Goal: Task Accomplishment & Management: Manage account settings

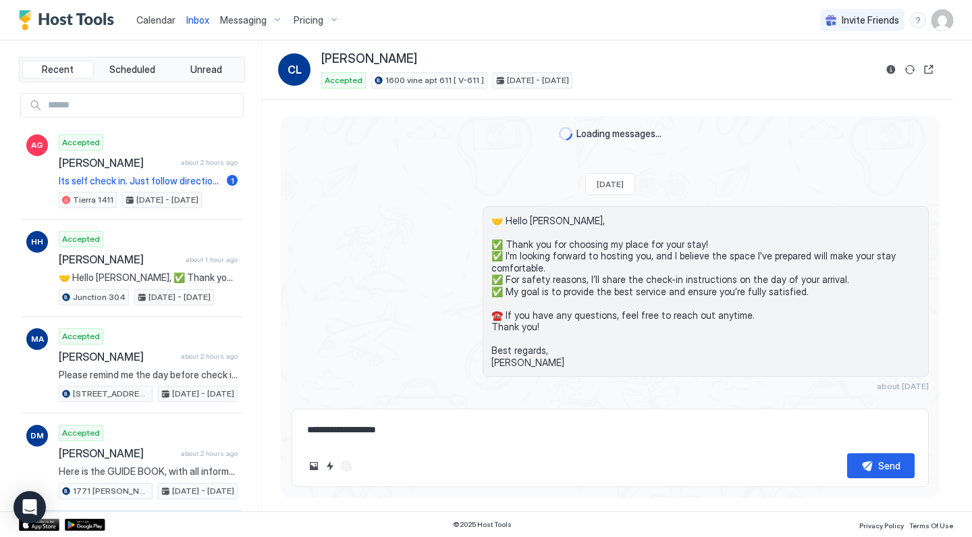
scroll to position [758, 0]
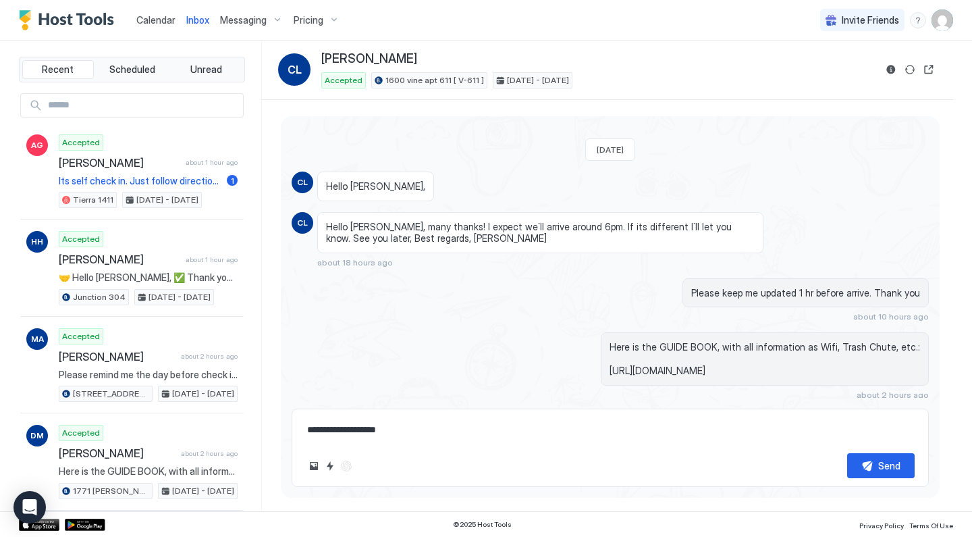
click at [943, 24] on img "User profile" at bounding box center [943, 20] width 22 height 22
click at [828, 75] on span "Settings" at bounding box center [821, 76] width 36 height 12
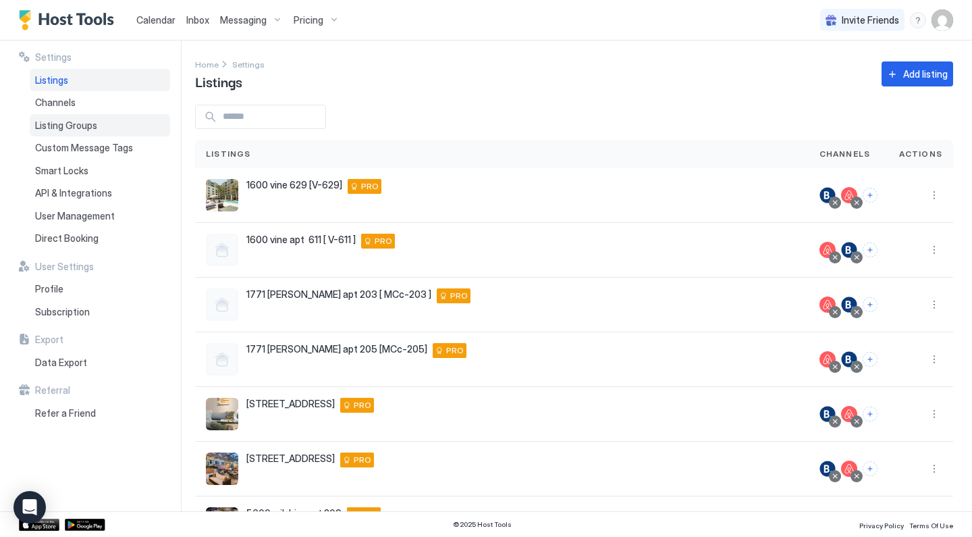
click at [90, 120] on span "Listing Groups" at bounding box center [66, 126] width 62 height 12
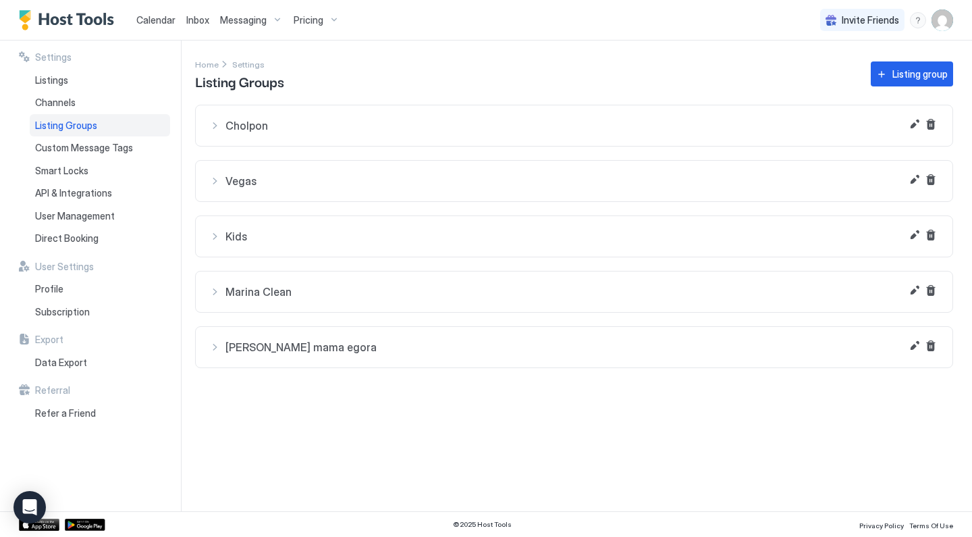
click at [296, 351] on span "[PERSON_NAME] mama egora" at bounding box center [583, 347] width 714 height 14
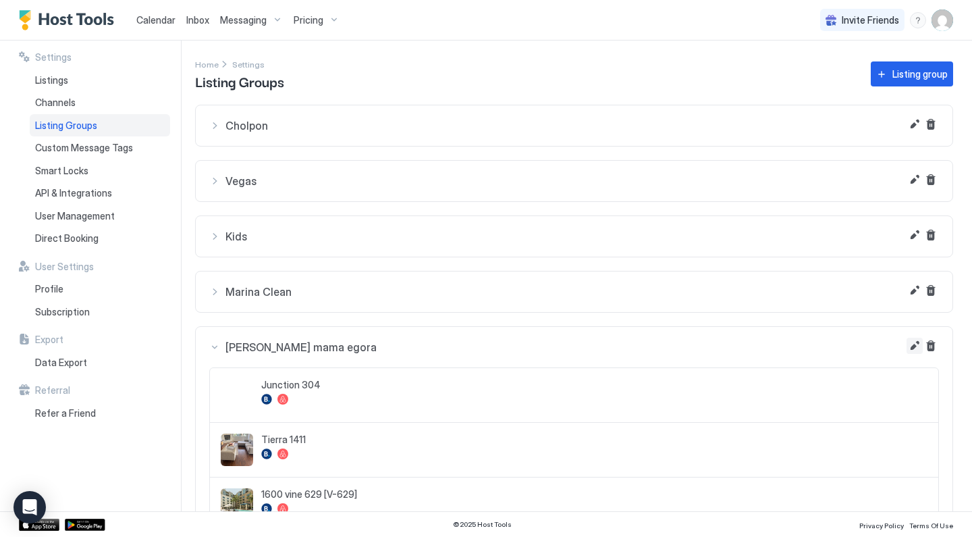
click at [918, 344] on button "Edit" at bounding box center [915, 346] width 16 height 16
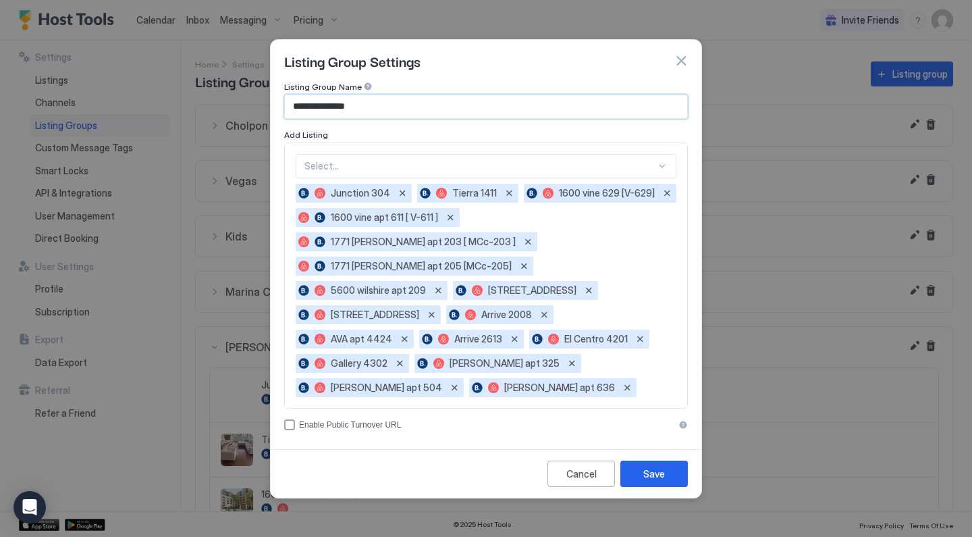
click at [604, 118] on input "**********" at bounding box center [486, 106] width 402 height 23
click at [686, 68] on button "button" at bounding box center [682, 61] width 14 height 14
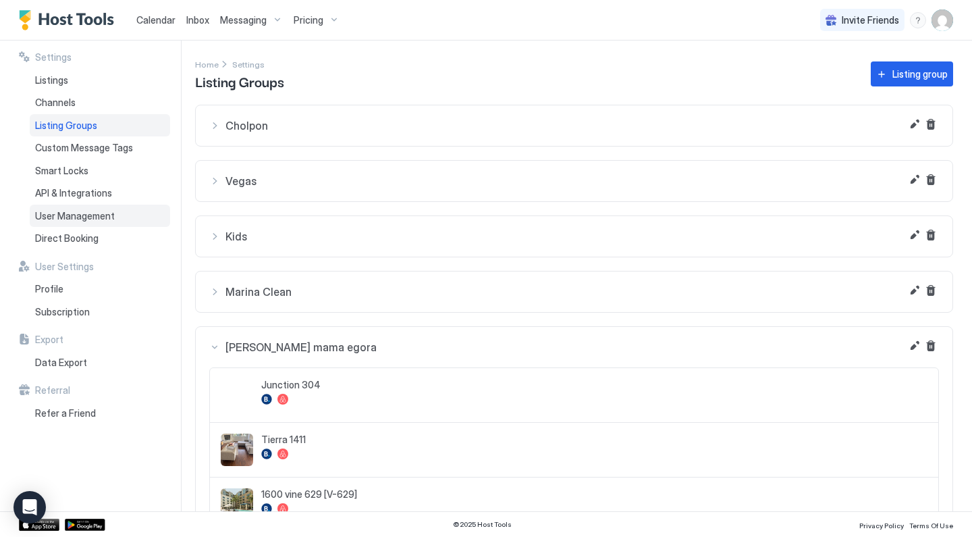
click at [91, 216] on span "User Management" at bounding box center [75, 216] width 80 height 12
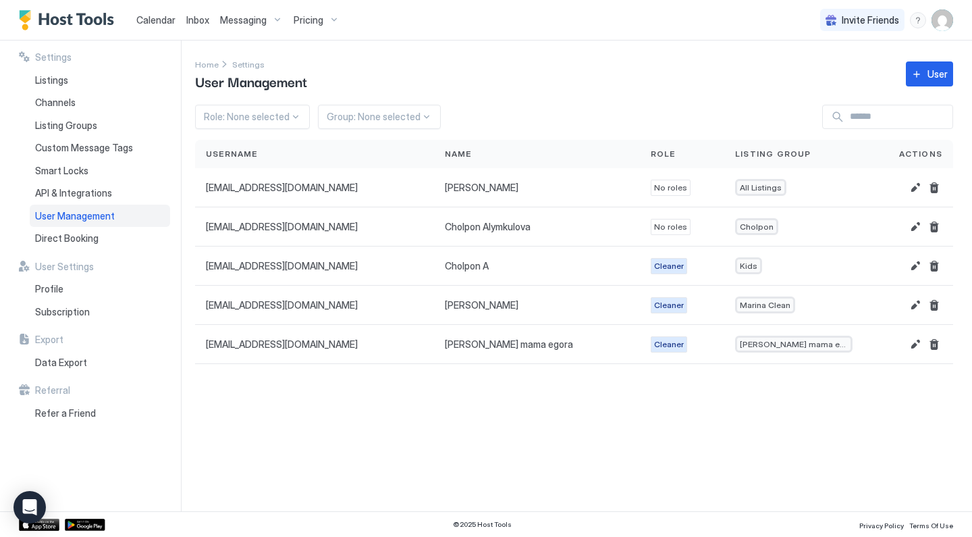
click at [925, 69] on button "User" at bounding box center [929, 73] width 47 height 25
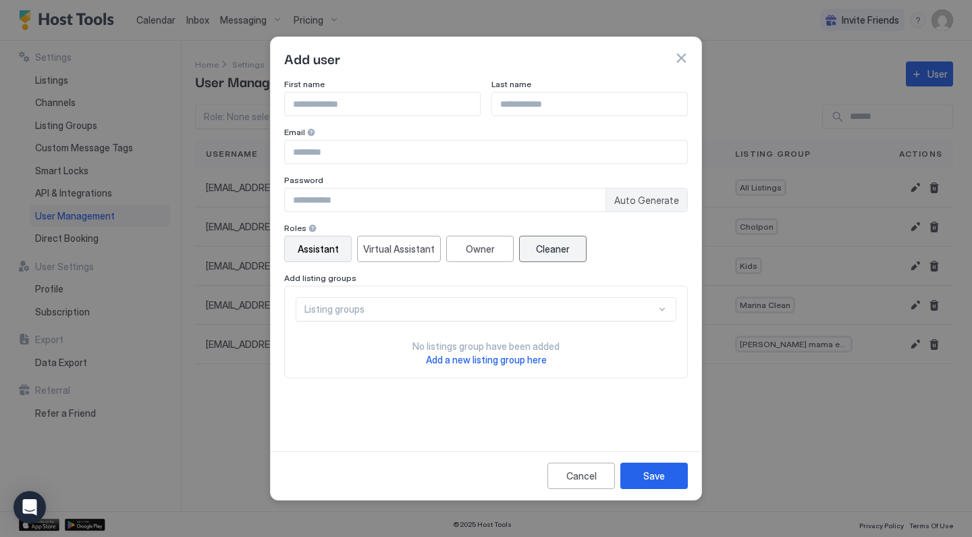
click at [543, 251] on div "Cleaner" at bounding box center [553, 249] width 34 height 14
type input "*"
type input "*****"
type input "*"
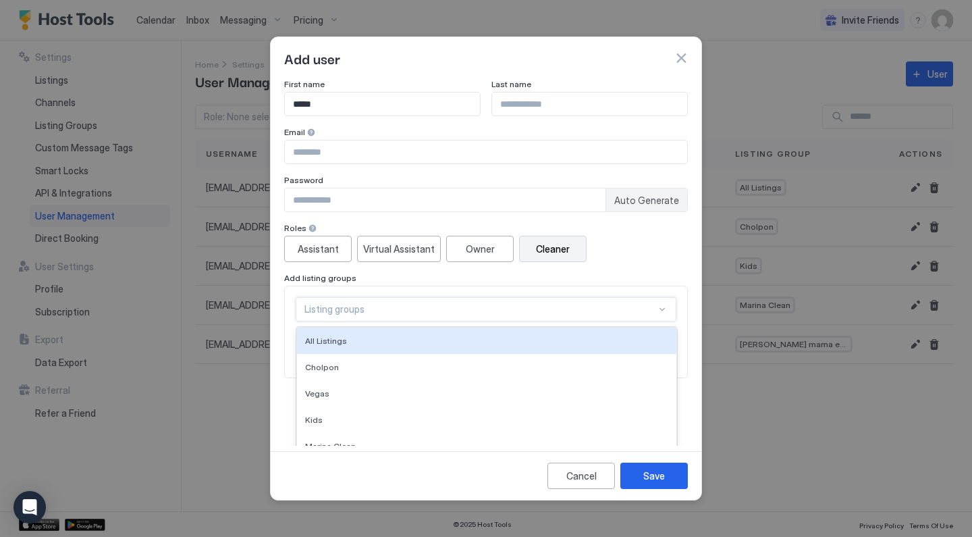
click at [457, 310] on div "All Listings, 1 of 6. 6 results available. Use Up and Down to choose options, p…" at bounding box center [486, 309] width 381 height 24
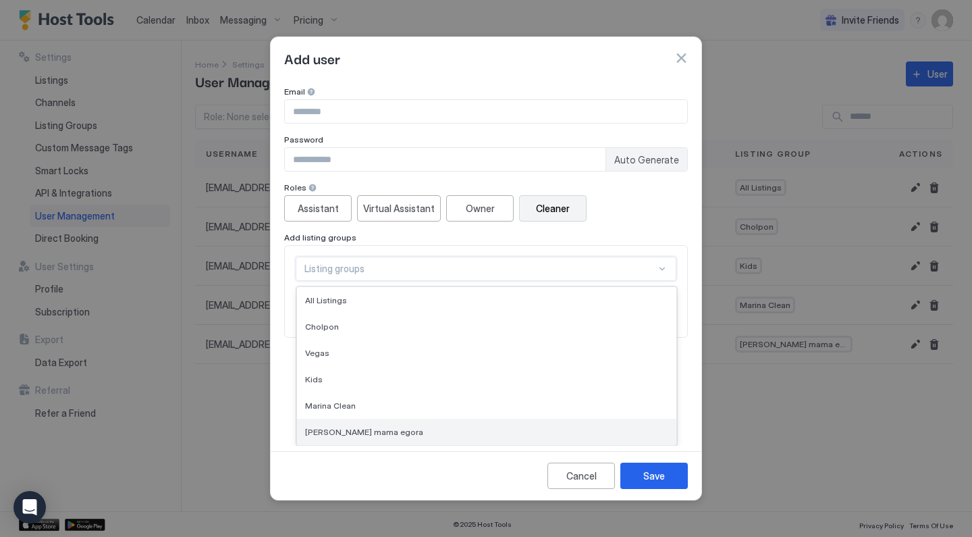
click at [375, 430] on div "[PERSON_NAME] mama egora" at bounding box center [486, 432] width 363 height 10
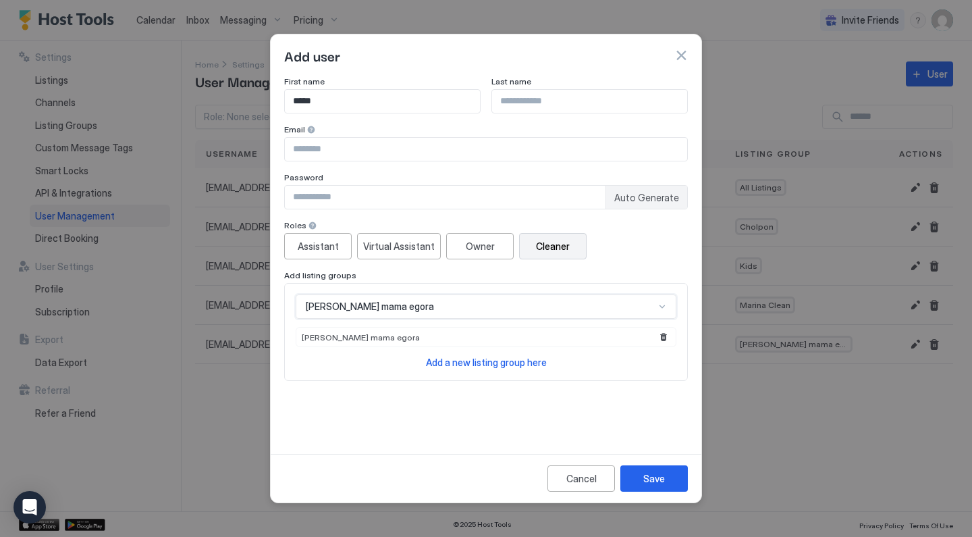
scroll to position [0, 0]
click at [363, 159] on input "Input Field" at bounding box center [486, 149] width 402 height 23
paste input "**********"
type input "**********"
click at [409, 131] on div "Email" at bounding box center [486, 130] width 404 height 13
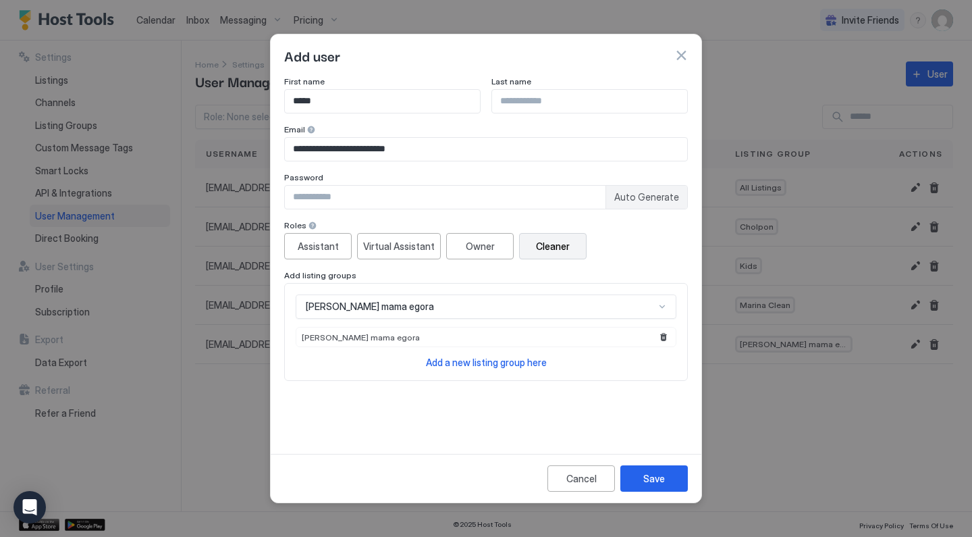
click at [522, 103] on input "Input Field" at bounding box center [589, 101] width 195 height 23
type input "*********"
click at [633, 254] on div "Assistant Virtual Assistant Owner Cleaner" at bounding box center [486, 246] width 404 height 26
drag, startPoint x: 473, startPoint y: 269, endPoint x: 475, endPoint y: 278, distance: 8.9
click at [475, 278] on div "Roles Assistant Virtual Assistant Owner Cleaner Add listing groups [PERSON_NAME…" at bounding box center [486, 300] width 404 height 161
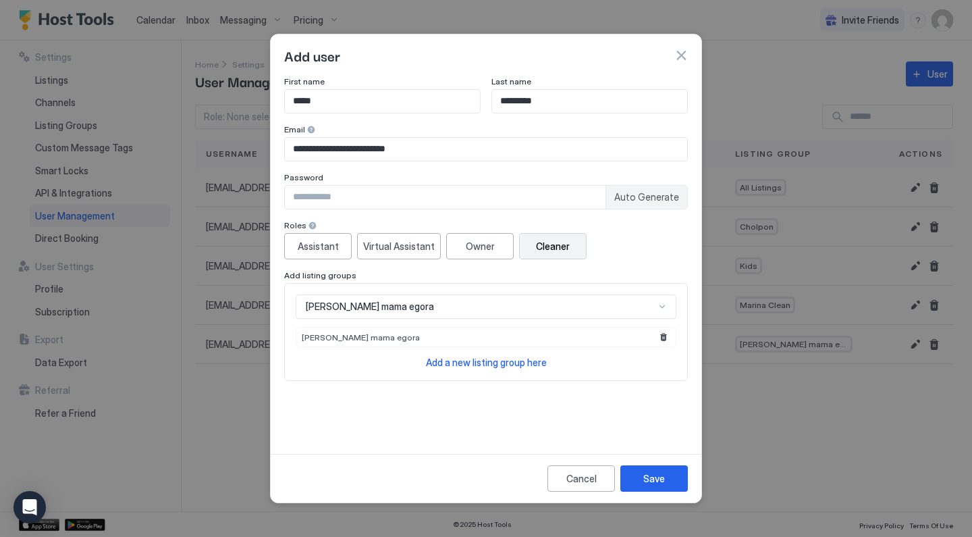
click at [446, 399] on div "**********" at bounding box center [486, 255] width 404 height 359
click at [374, 199] on input "Input Field" at bounding box center [445, 197] width 321 height 23
type input "******"
click at [652, 482] on div "Save" at bounding box center [655, 478] width 22 height 14
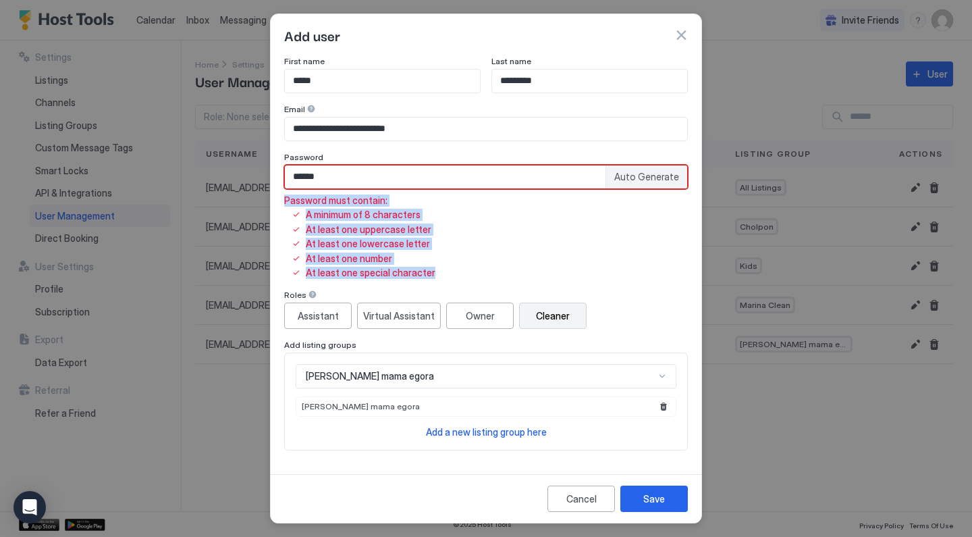
drag, startPoint x: 437, startPoint y: 277, endPoint x: 286, endPoint y: 207, distance: 166.2
click at [285, 205] on div "**********" at bounding box center [486, 253] width 404 height 394
copy div "Password must contain: A minimum of 8 characters At least one uppercase letter …"
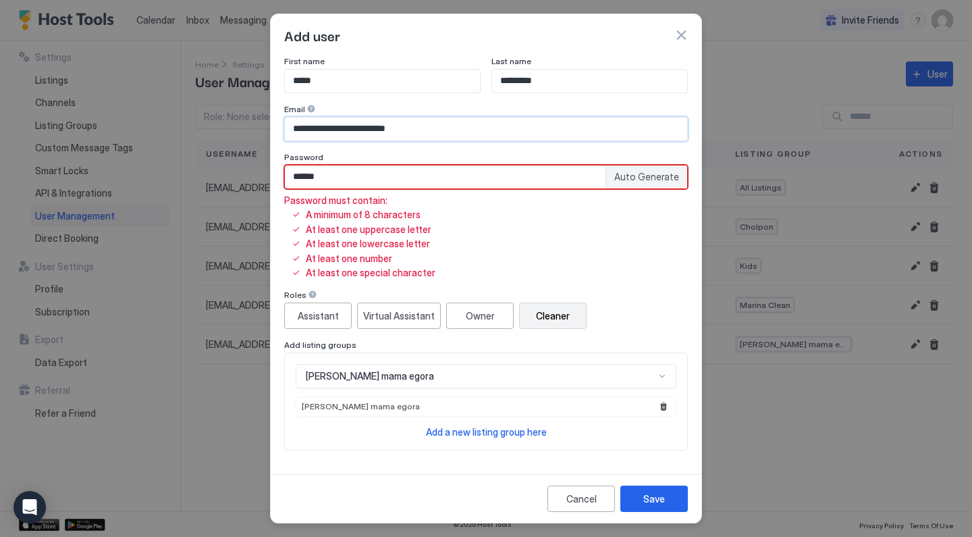
drag, startPoint x: 459, startPoint y: 132, endPoint x: 315, endPoint y: 122, distance: 143.5
click at [328, 122] on input "**********" at bounding box center [486, 129] width 402 height 23
click at [684, 32] on button "button" at bounding box center [682, 35] width 14 height 14
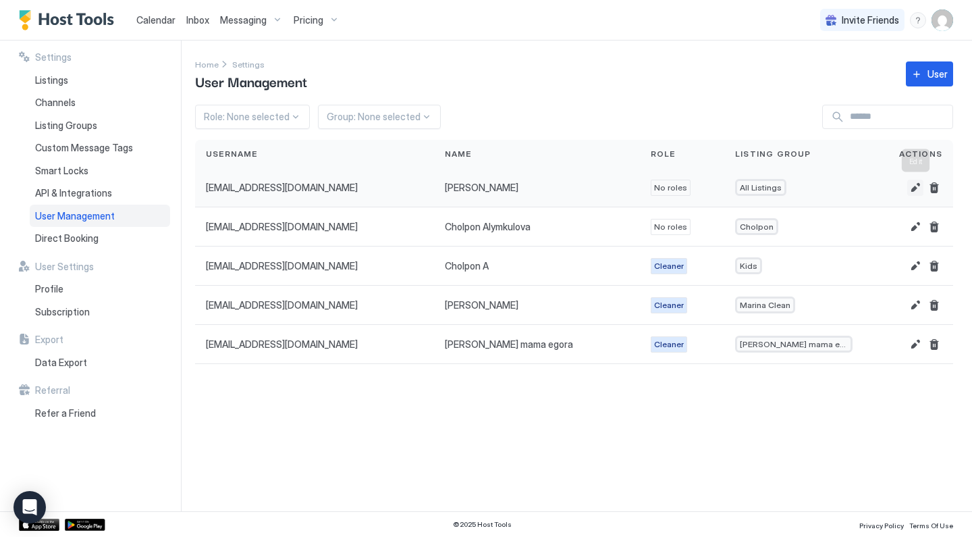
click at [910, 186] on button "Edit" at bounding box center [916, 188] width 16 height 16
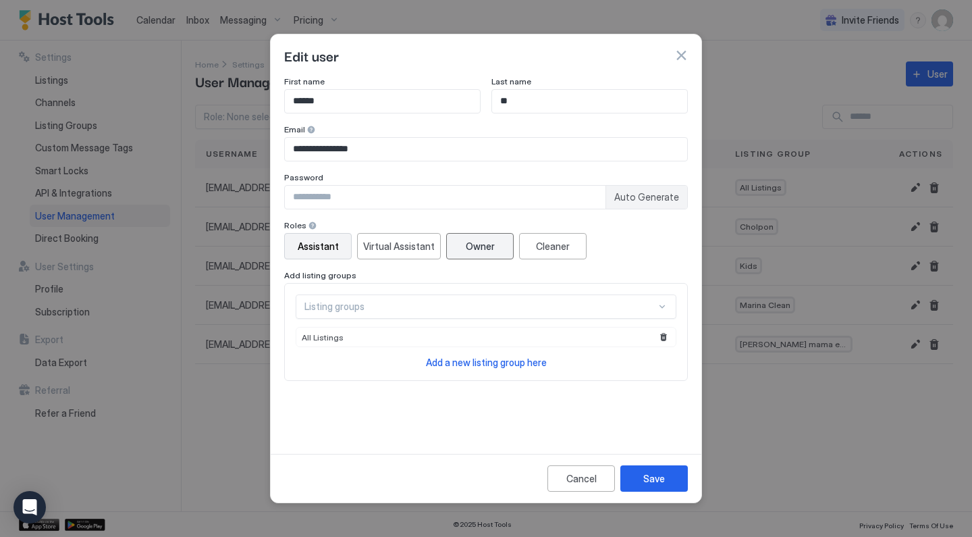
click at [477, 245] on div "Owner" at bounding box center [480, 246] width 29 height 14
click at [673, 484] on button "Save" at bounding box center [655, 478] width 68 height 26
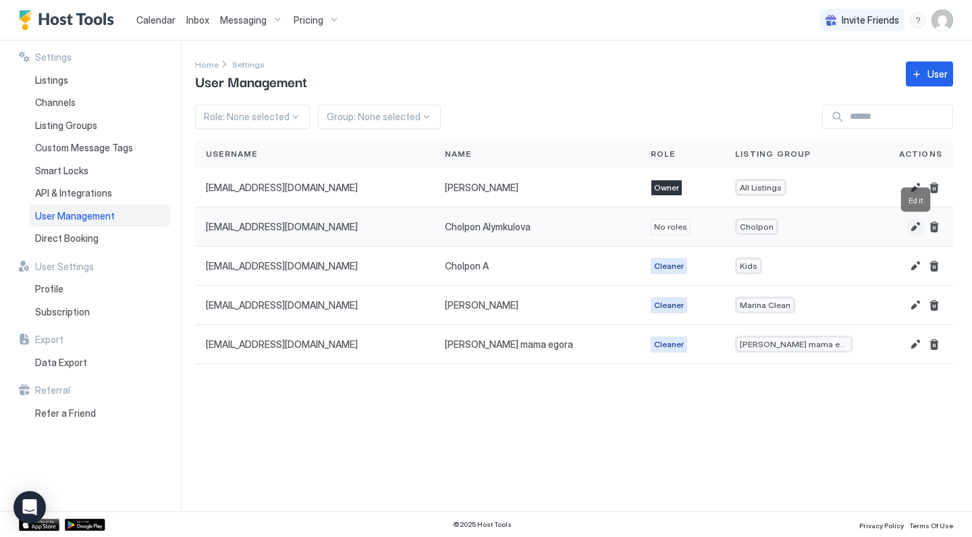
click at [914, 228] on button "Edit" at bounding box center [916, 227] width 16 height 16
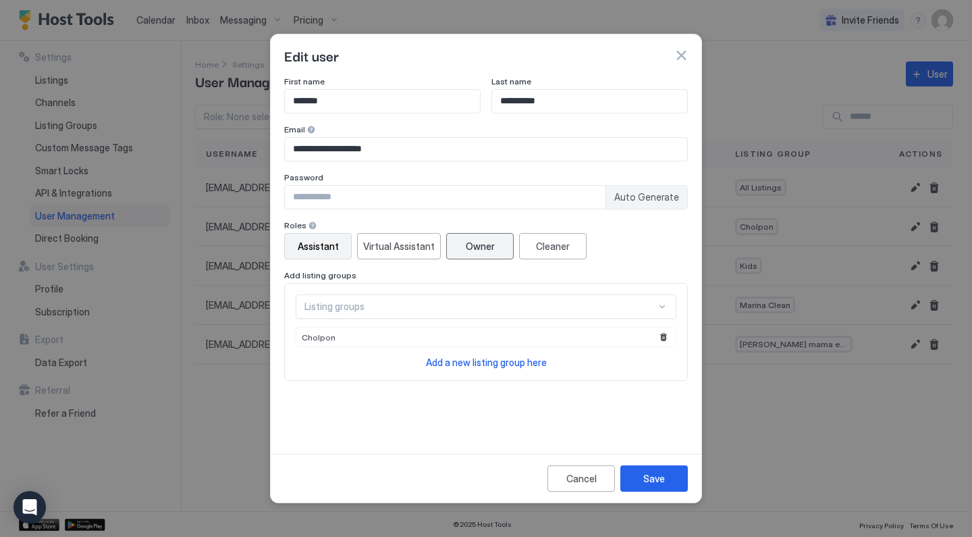
click at [474, 251] on div "Owner" at bounding box center [480, 246] width 29 height 14
click at [648, 475] on div "Save" at bounding box center [655, 478] width 22 height 14
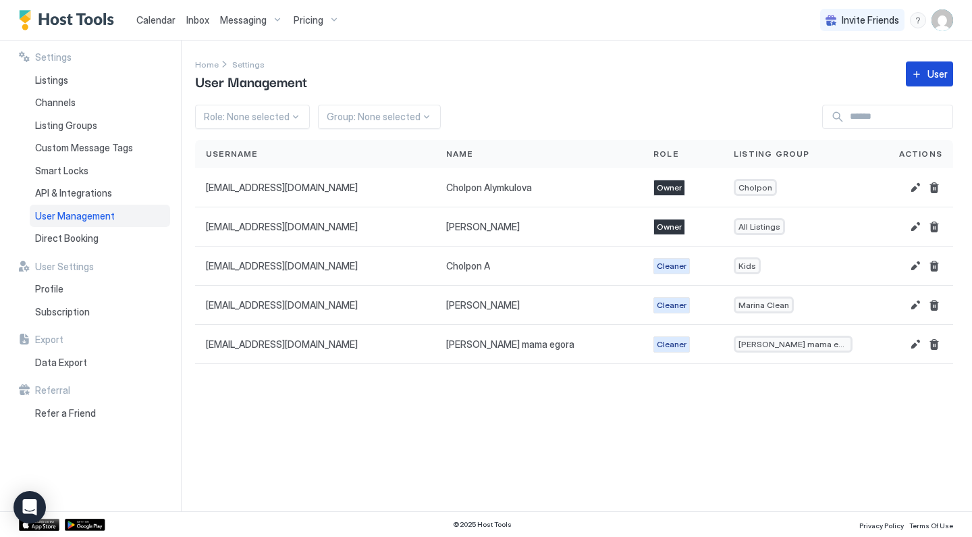
click at [930, 76] on div "User" at bounding box center [938, 74] width 20 height 14
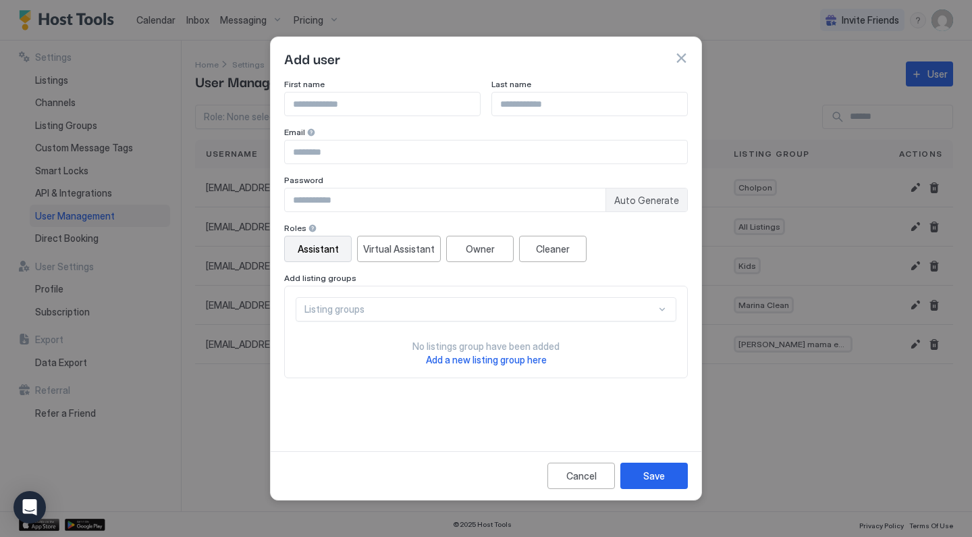
click at [515, 215] on div "First name Last name Email Password Auto Generate Roles Assistant Virtual Assis…" at bounding box center [486, 228] width 404 height 299
click at [514, 209] on input "Input Field" at bounding box center [445, 199] width 321 height 23
paste input "**********"
type input "**********"
paste input "**********"
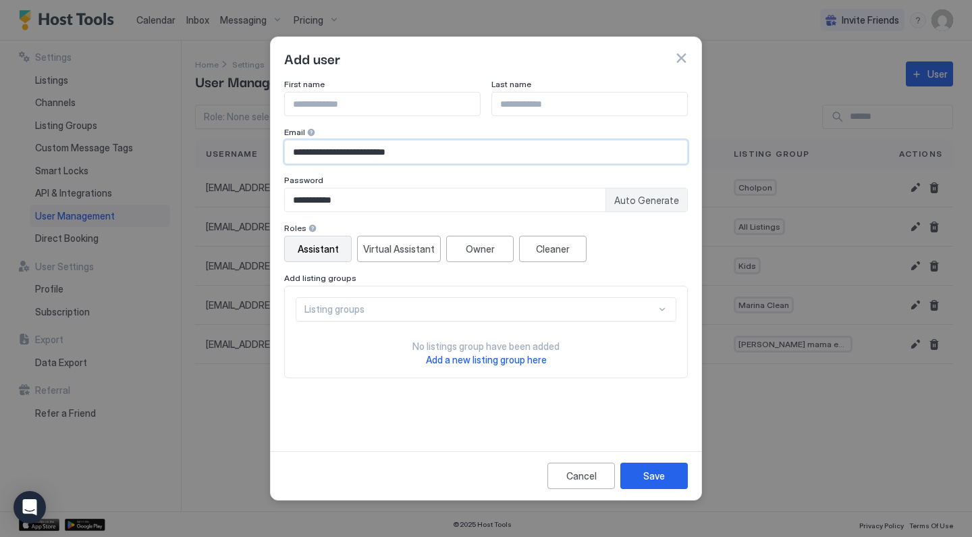
type input "**********"
type input "*****"
type input "*********"
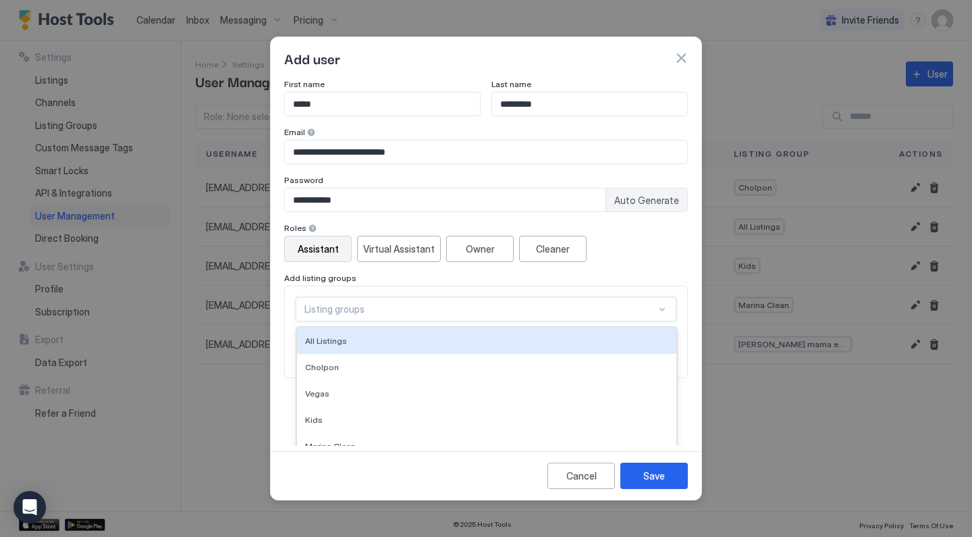
click at [355, 305] on div "All Listings, 1 of 6. 6 results available. Use Up and Down to choose options, p…" at bounding box center [486, 309] width 381 height 24
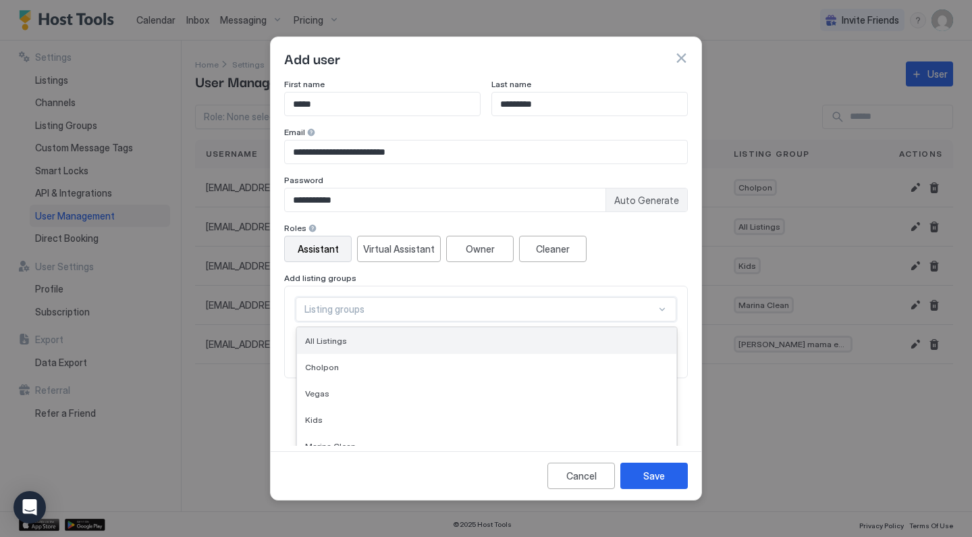
scroll to position [41, 0]
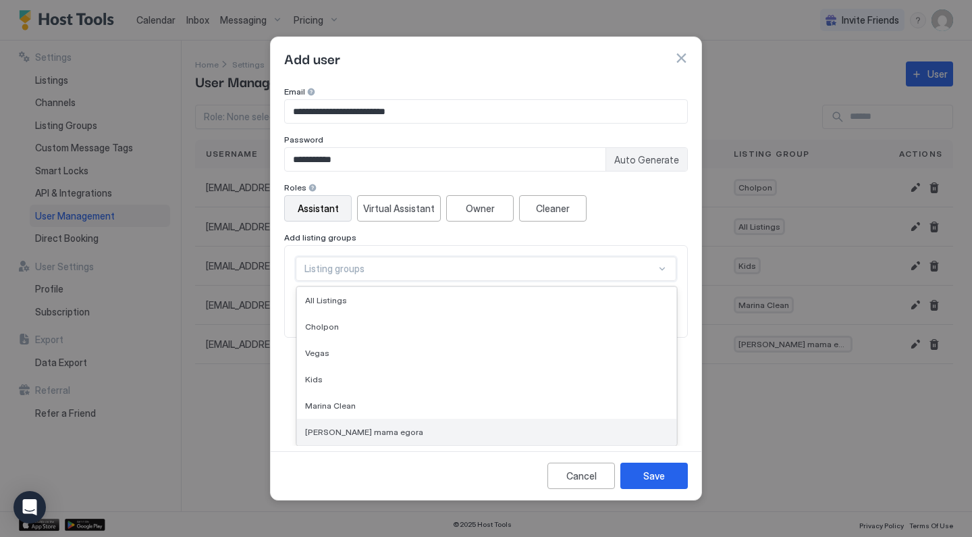
click at [348, 437] on div "[PERSON_NAME] mama egora" at bounding box center [487, 432] width 380 height 26
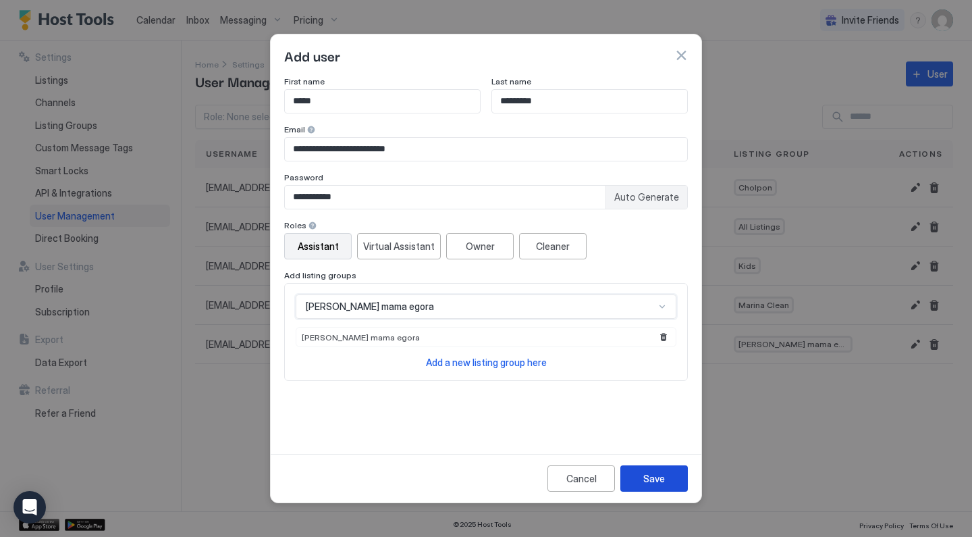
click at [654, 477] on div "Save" at bounding box center [655, 478] width 22 height 14
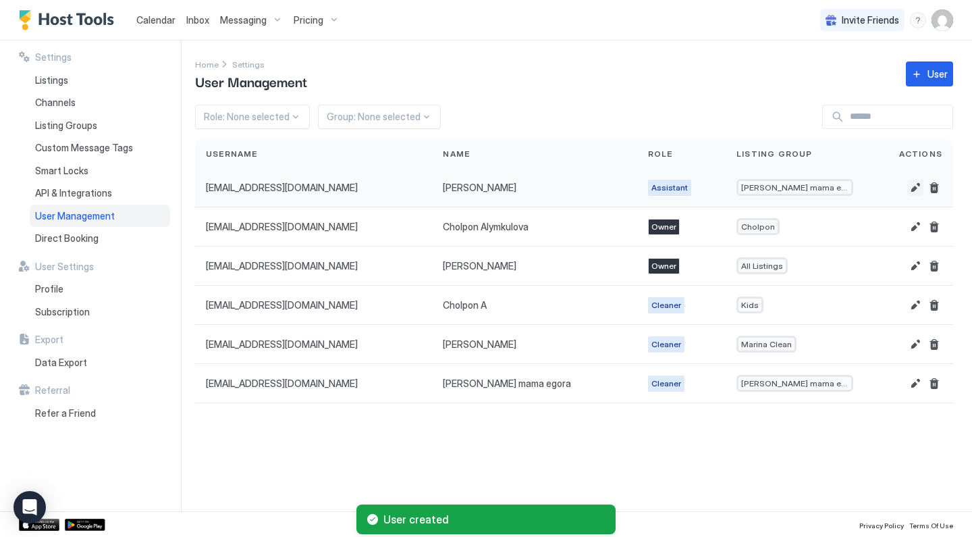
click at [914, 192] on button "Edit" at bounding box center [916, 188] width 16 height 16
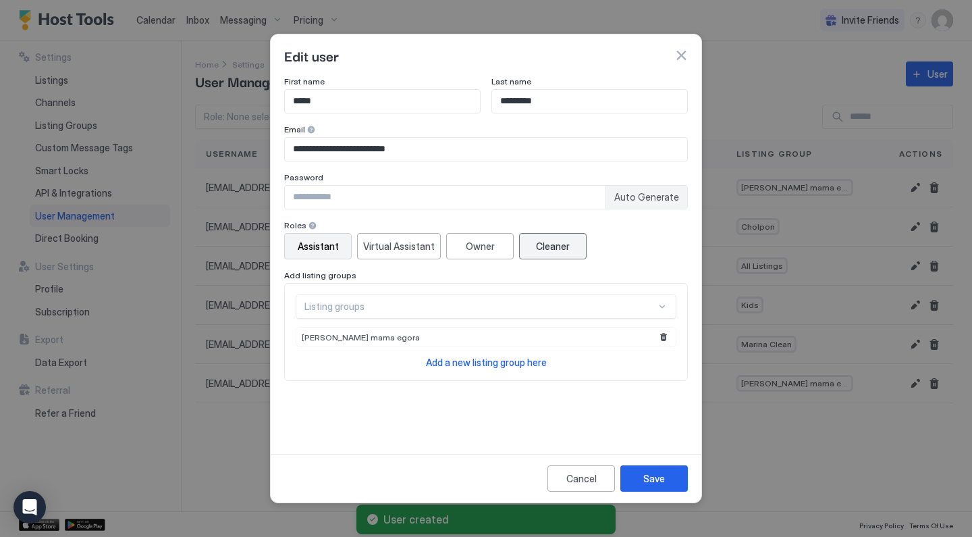
click at [573, 237] on button "Cleaner" at bounding box center [553, 246] width 68 height 26
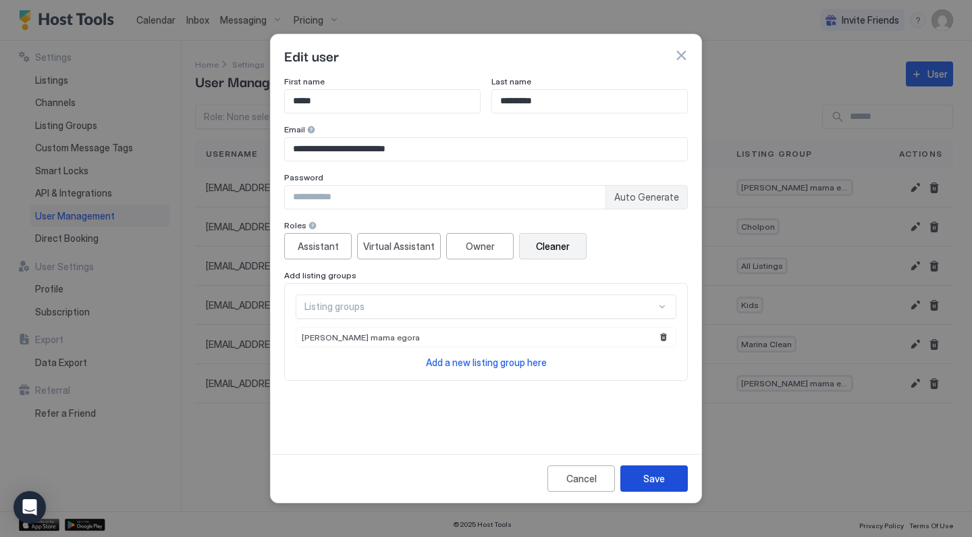
click at [651, 479] on div "Save" at bounding box center [655, 478] width 22 height 14
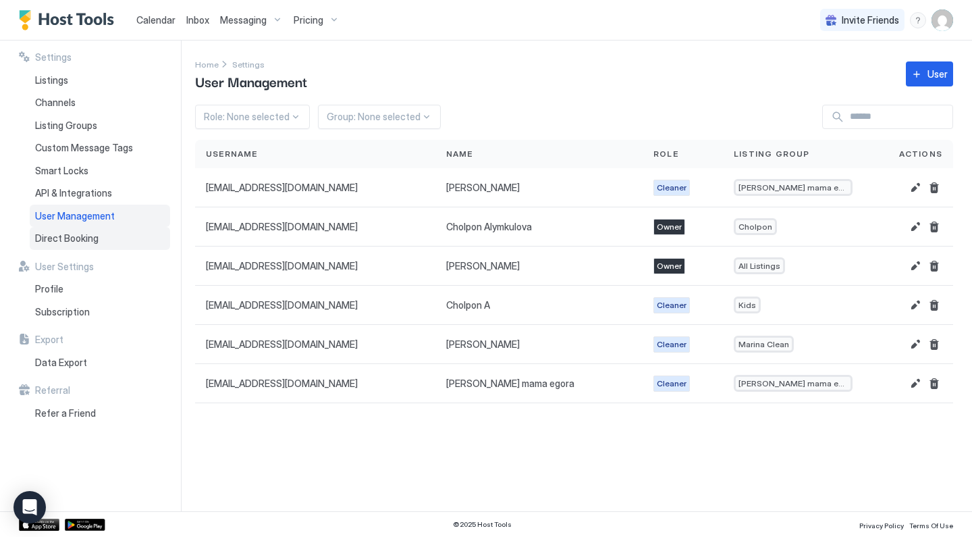
click at [97, 235] on div "Direct Booking" at bounding box center [100, 238] width 140 height 23
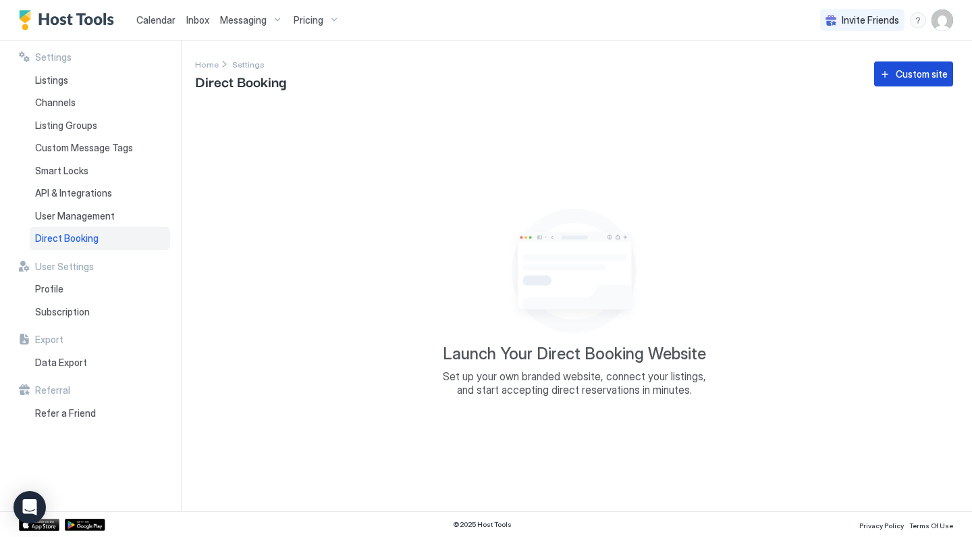
click at [915, 81] on button "Custom site" at bounding box center [914, 73] width 79 height 25
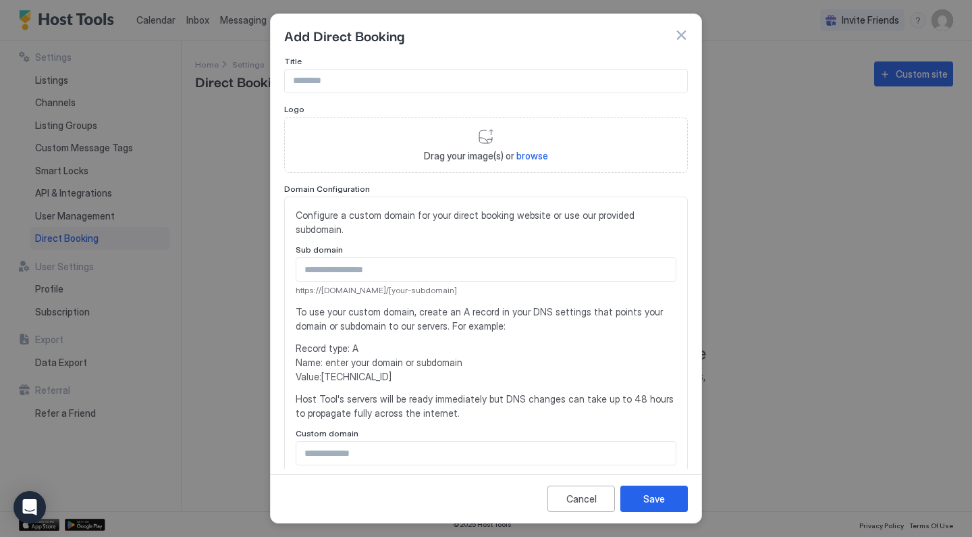
click at [345, 79] on input "Input Field" at bounding box center [486, 81] width 402 height 23
click at [473, 263] on input "Input Field" at bounding box center [486, 269] width 380 height 23
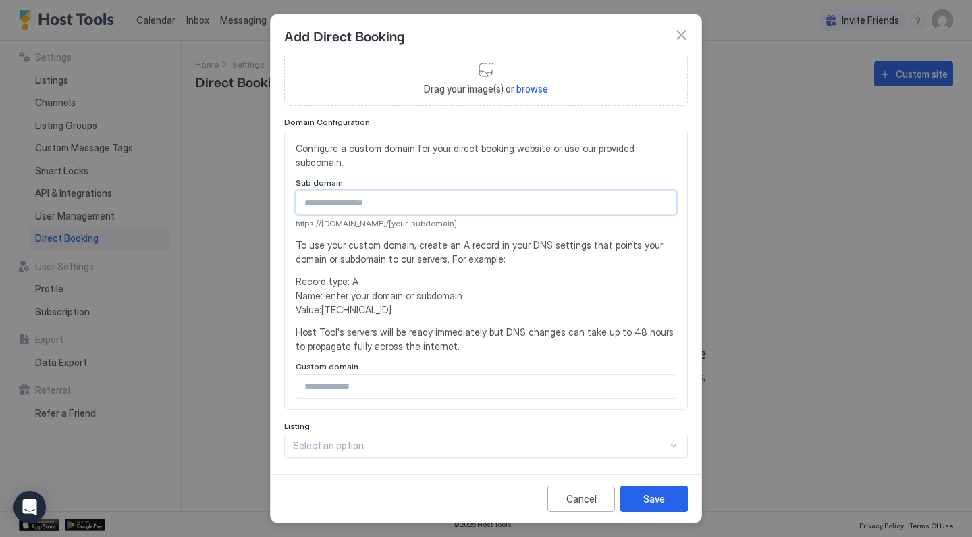
scroll to position [68, 0]
click at [388, 374] on input "Input Field" at bounding box center [486, 385] width 380 height 23
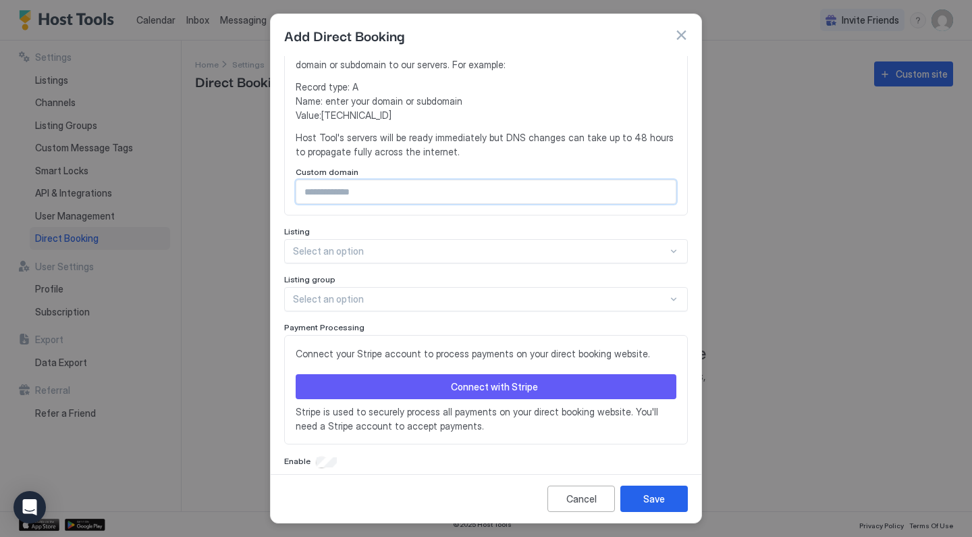
scroll to position [261, 0]
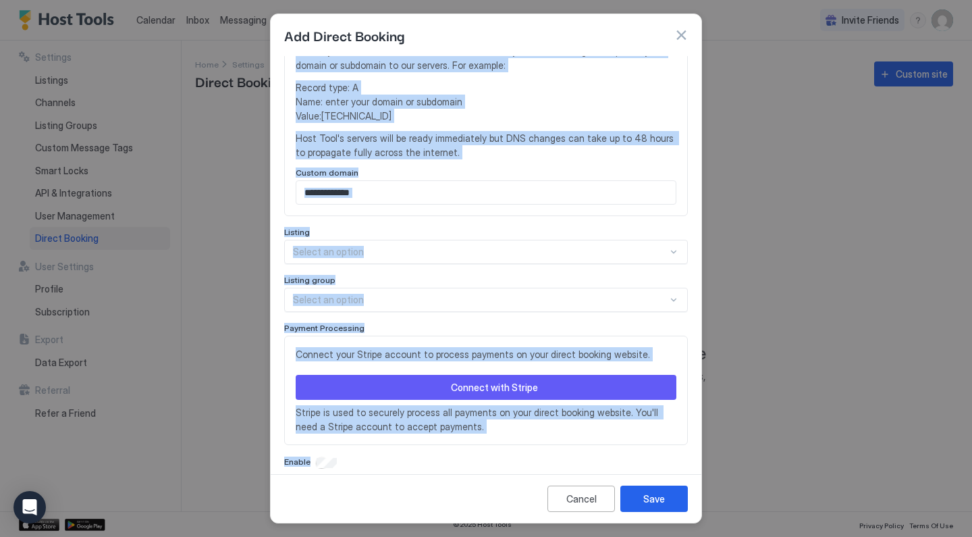
drag, startPoint x: 276, startPoint y: 211, endPoint x: 486, endPoint y: 471, distance: 334.2
click at [486, 472] on div "Add Direct Booking Title Logo Drag your image(s) or browse Domain Configuration…" at bounding box center [486, 269] width 432 height 510
click at [484, 455] on div "Title Logo Drag your image(s) or browse Domain Configuration Configure a custom…" at bounding box center [486, 262] width 431 height 413
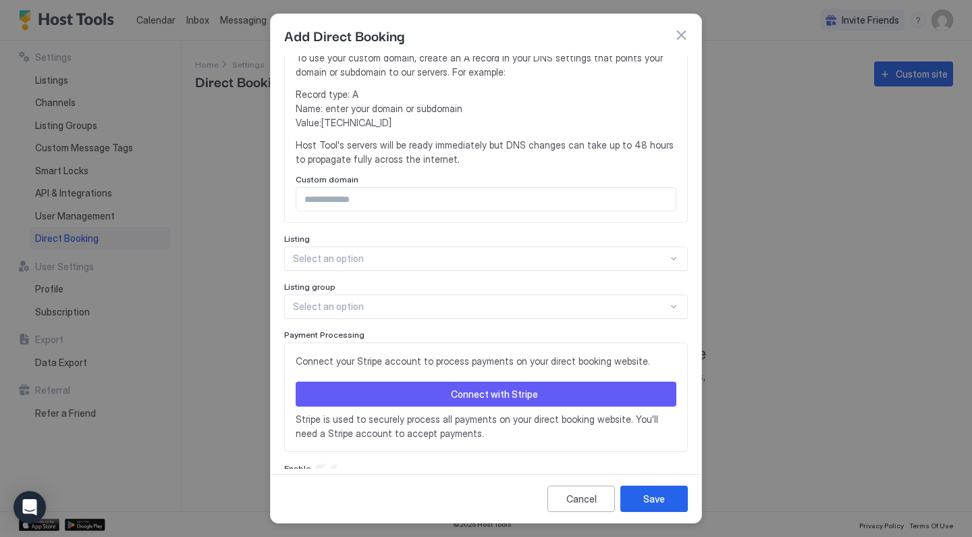
scroll to position [253, 0]
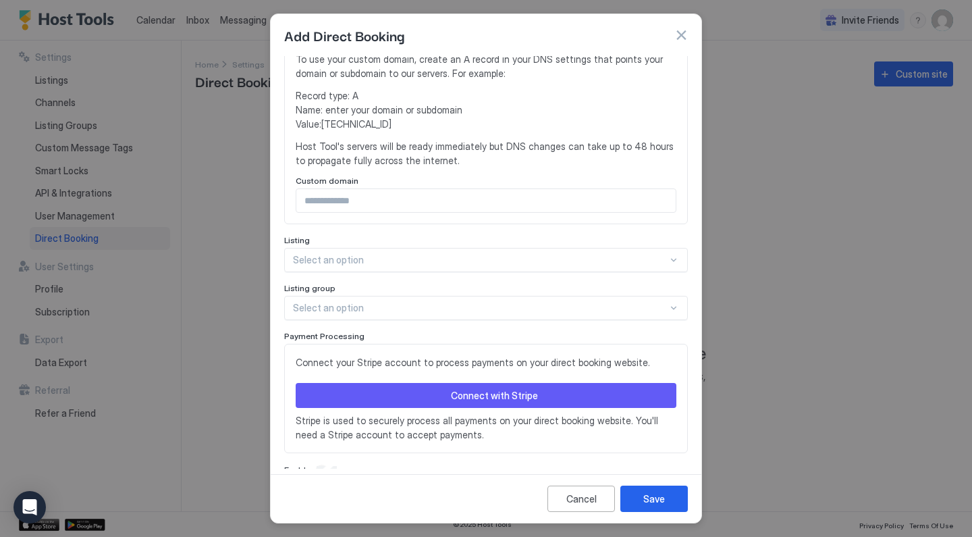
click at [477, 331] on div "Payment Processing" at bounding box center [486, 336] width 404 height 10
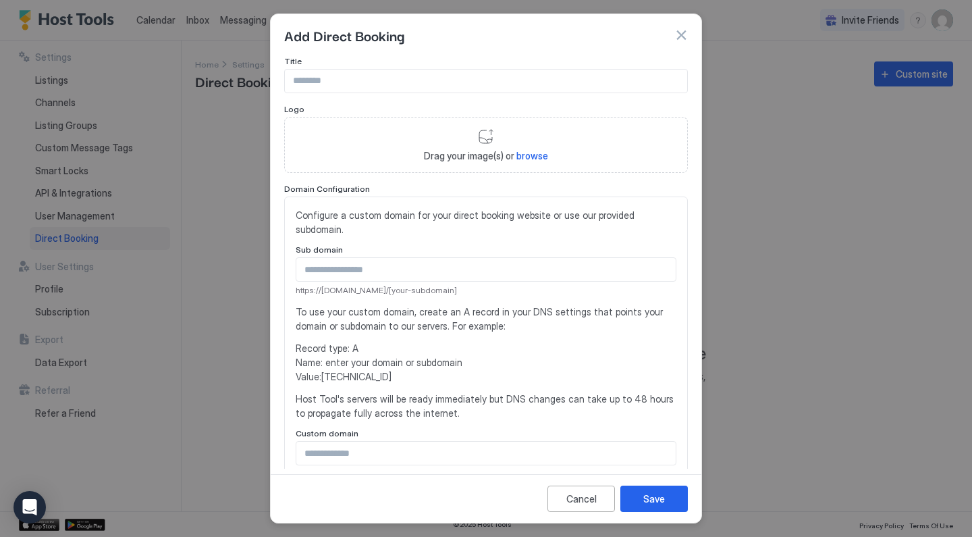
scroll to position [0, 0]
click at [405, 109] on div "Logo" at bounding box center [486, 110] width 404 height 13
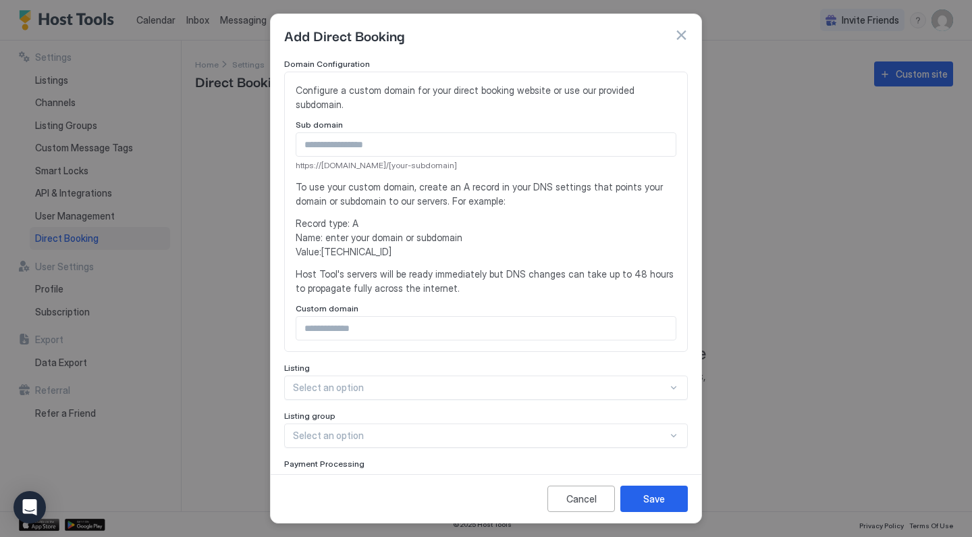
scroll to position [130, 0]
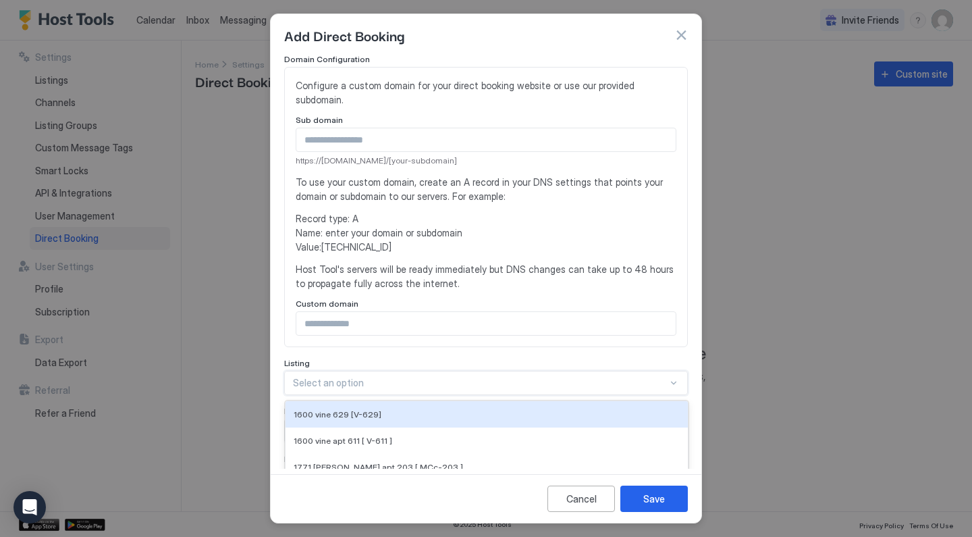
click at [427, 371] on div "1600 vine 629 [V-629], 1 of 23. 23 results available. Use Up and Down to choose…" at bounding box center [486, 383] width 404 height 24
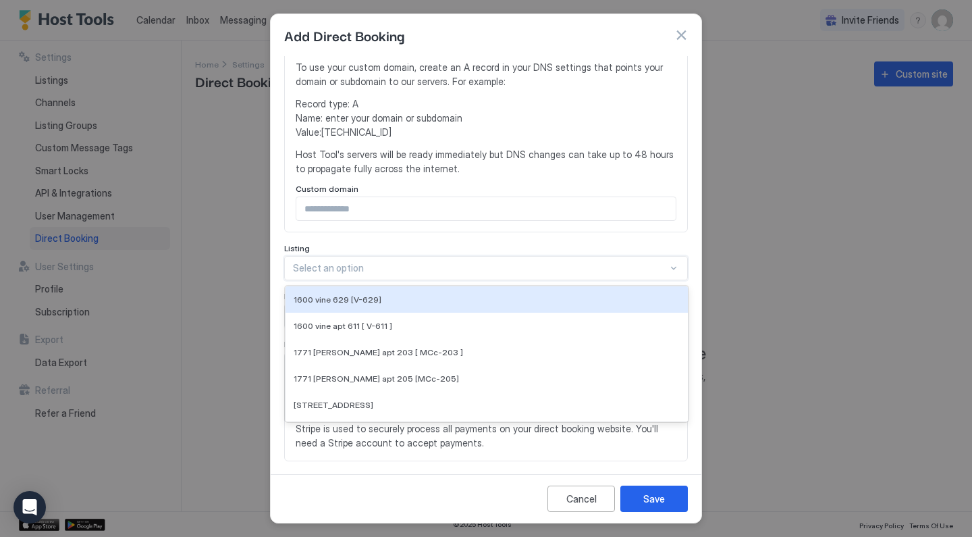
click at [443, 243] on div "Listing" at bounding box center [486, 249] width 404 height 13
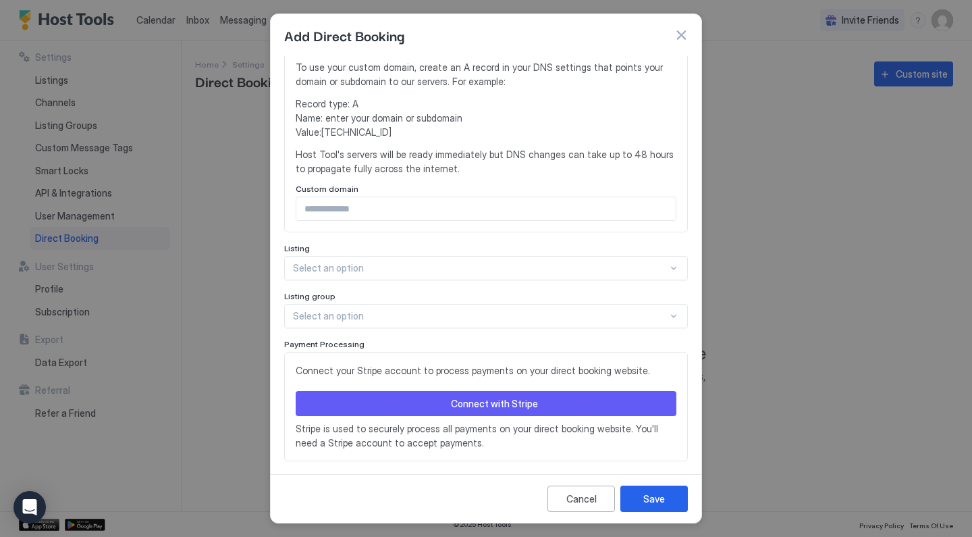
click at [407, 305] on div "Select an option" at bounding box center [486, 316] width 404 height 24
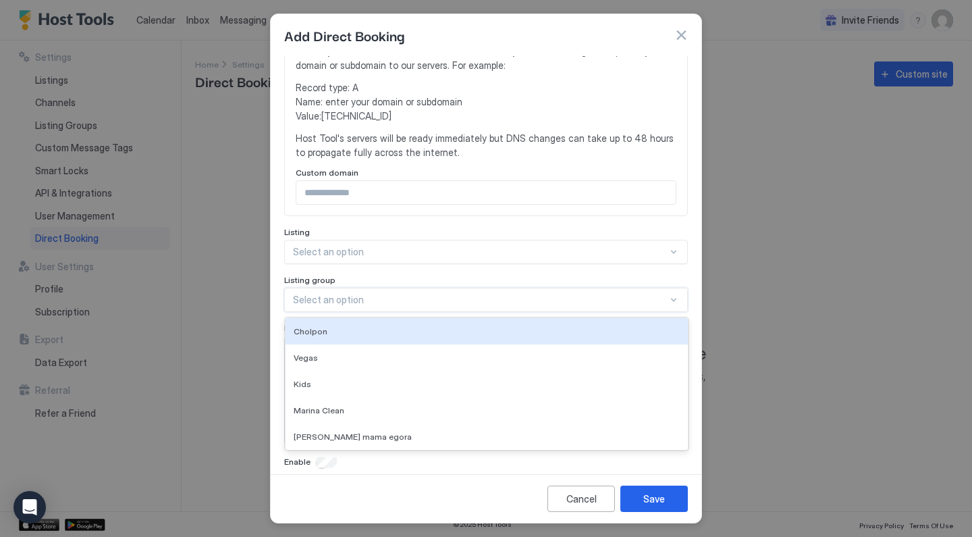
click at [423, 275] on div "Listing group" at bounding box center [486, 281] width 404 height 13
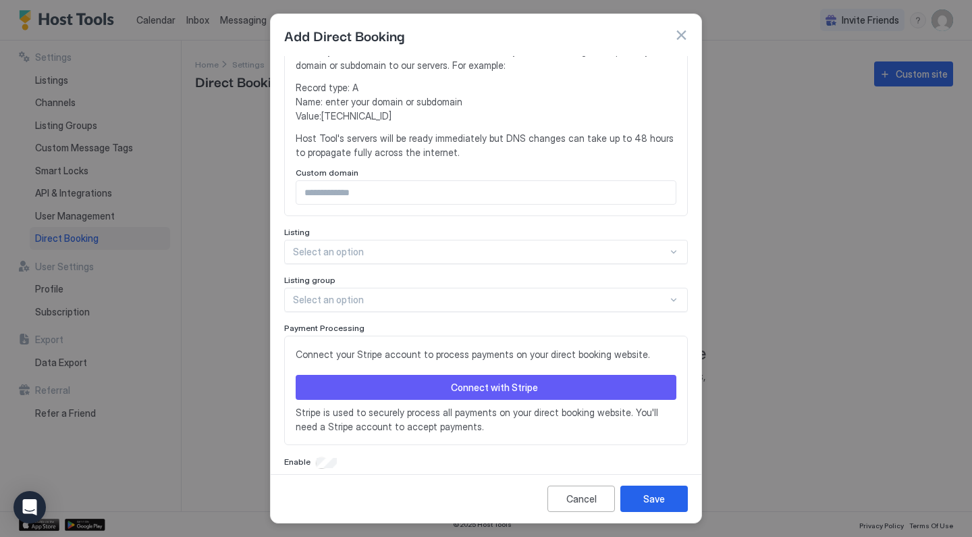
scroll to position [260, 0]
click at [681, 37] on button "button" at bounding box center [682, 35] width 14 height 14
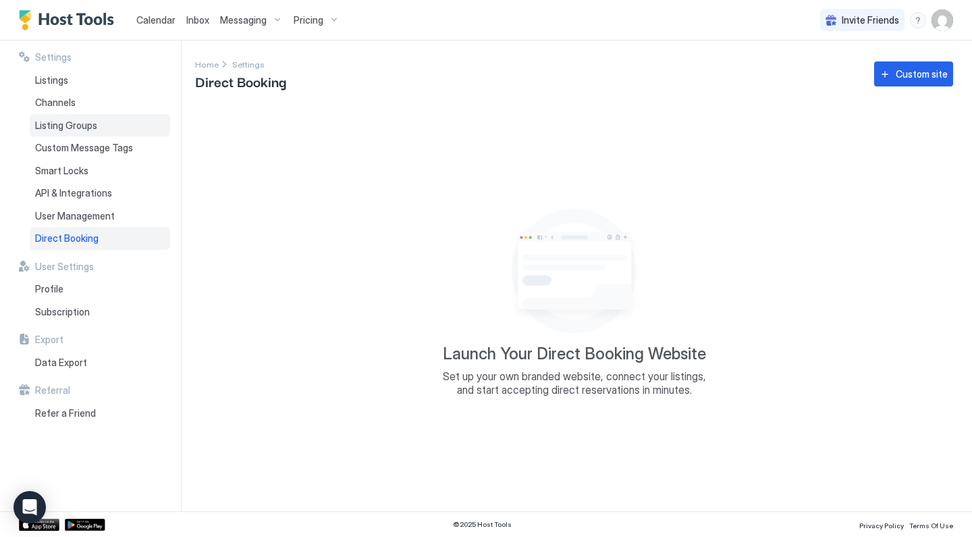
click at [106, 122] on div "Listing Groups" at bounding box center [100, 125] width 140 height 23
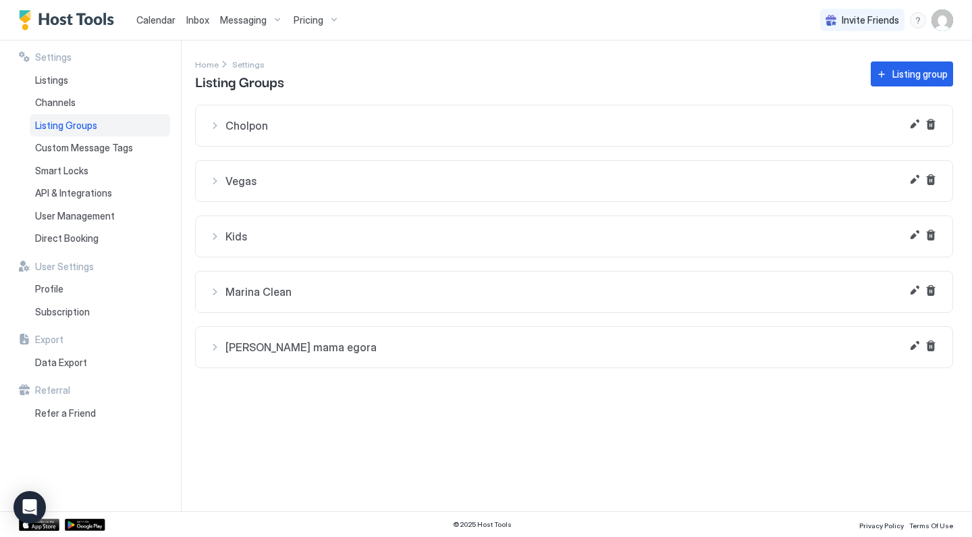
click at [329, 346] on span "[PERSON_NAME] mama egora" at bounding box center [583, 347] width 714 height 14
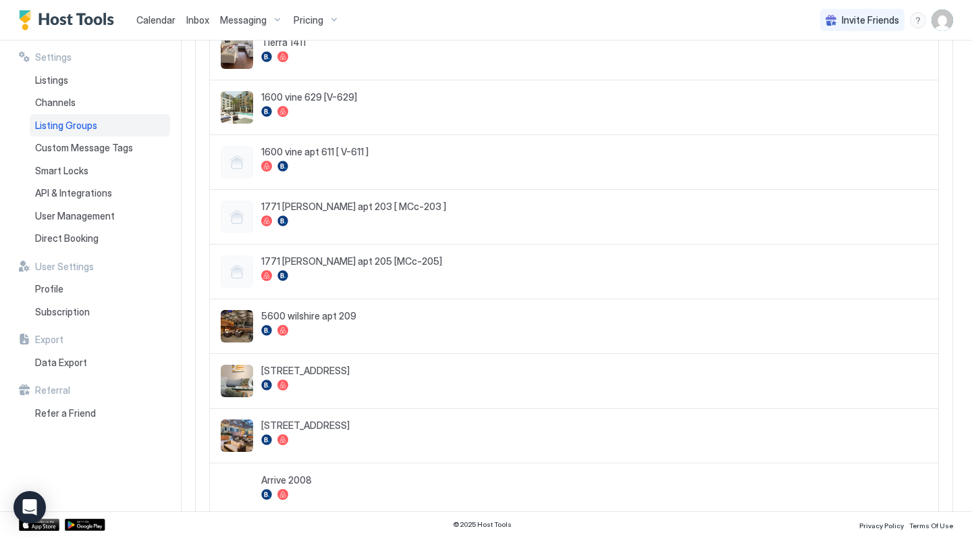
scroll to position [344, 0]
